Goal: Register for event/course

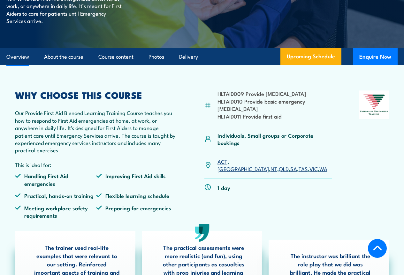
scroll to position [160, 0]
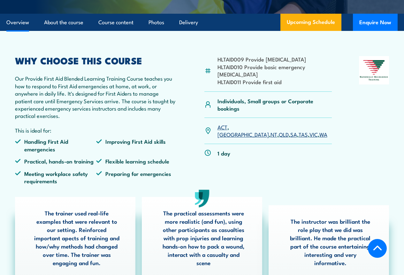
click at [319, 138] on link "WA" at bounding box center [323, 134] width 8 height 8
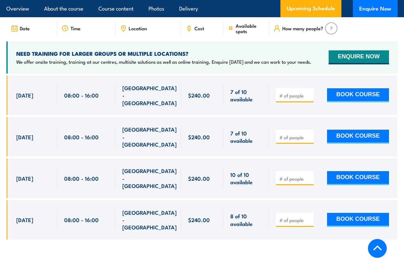
scroll to position [1268, 0]
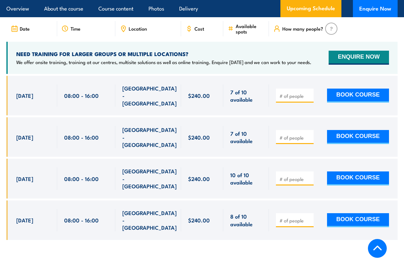
click at [293, 179] on input "number" at bounding box center [295, 179] width 32 height 6
type input "7"
click at [379, 249] on icon at bounding box center [377, 248] width 8 height 5
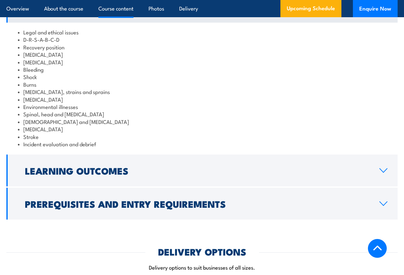
scroll to position [734, 0]
